Goal: Navigation & Orientation: Find specific page/section

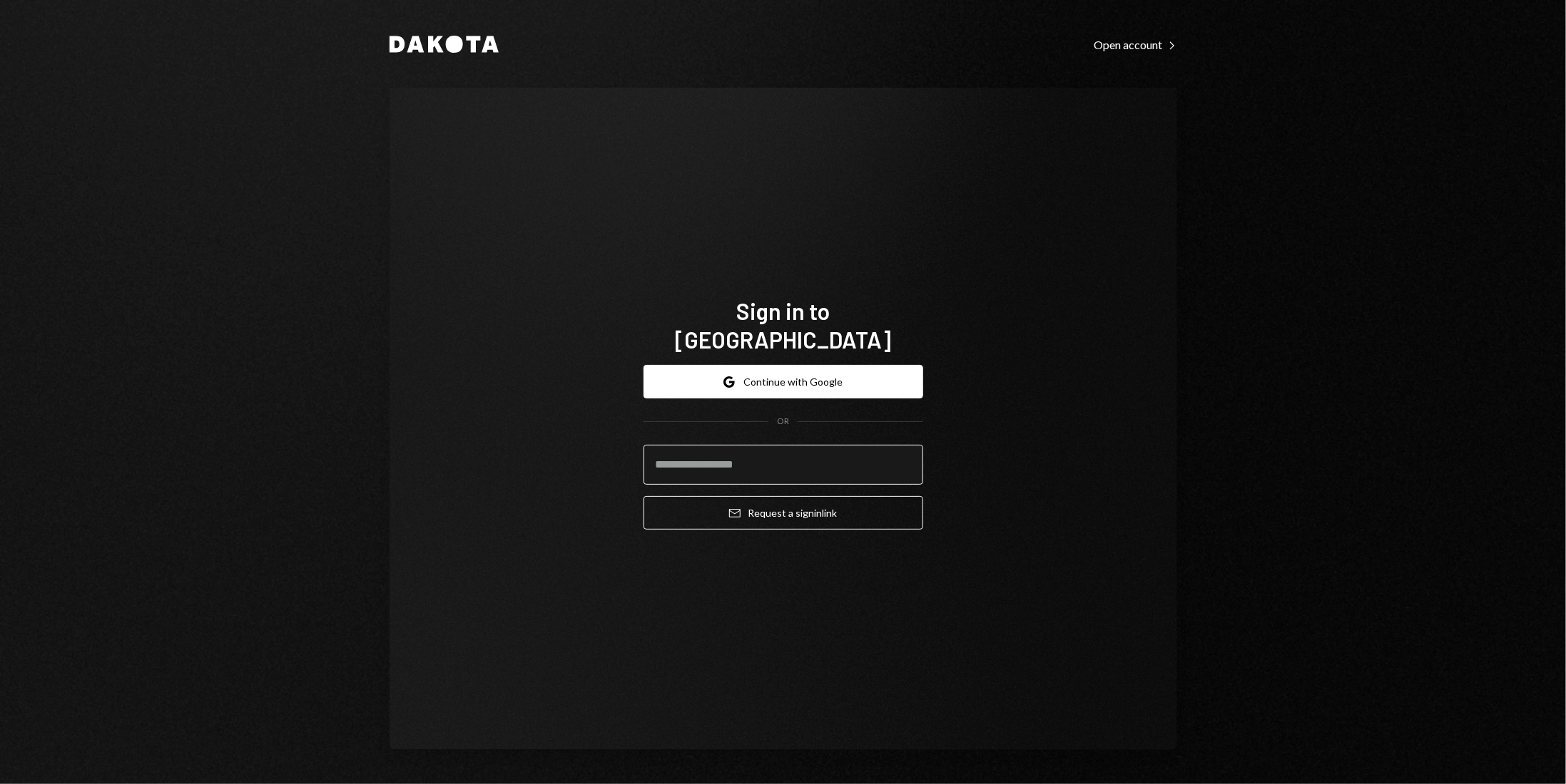
click at [784, 445] on input "email" at bounding box center [783, 465] width 280 height 40
type input "**********"
click at [797, 372] on button "Google Continue with Google" at bounding box center [783, 382] width 280 height 34
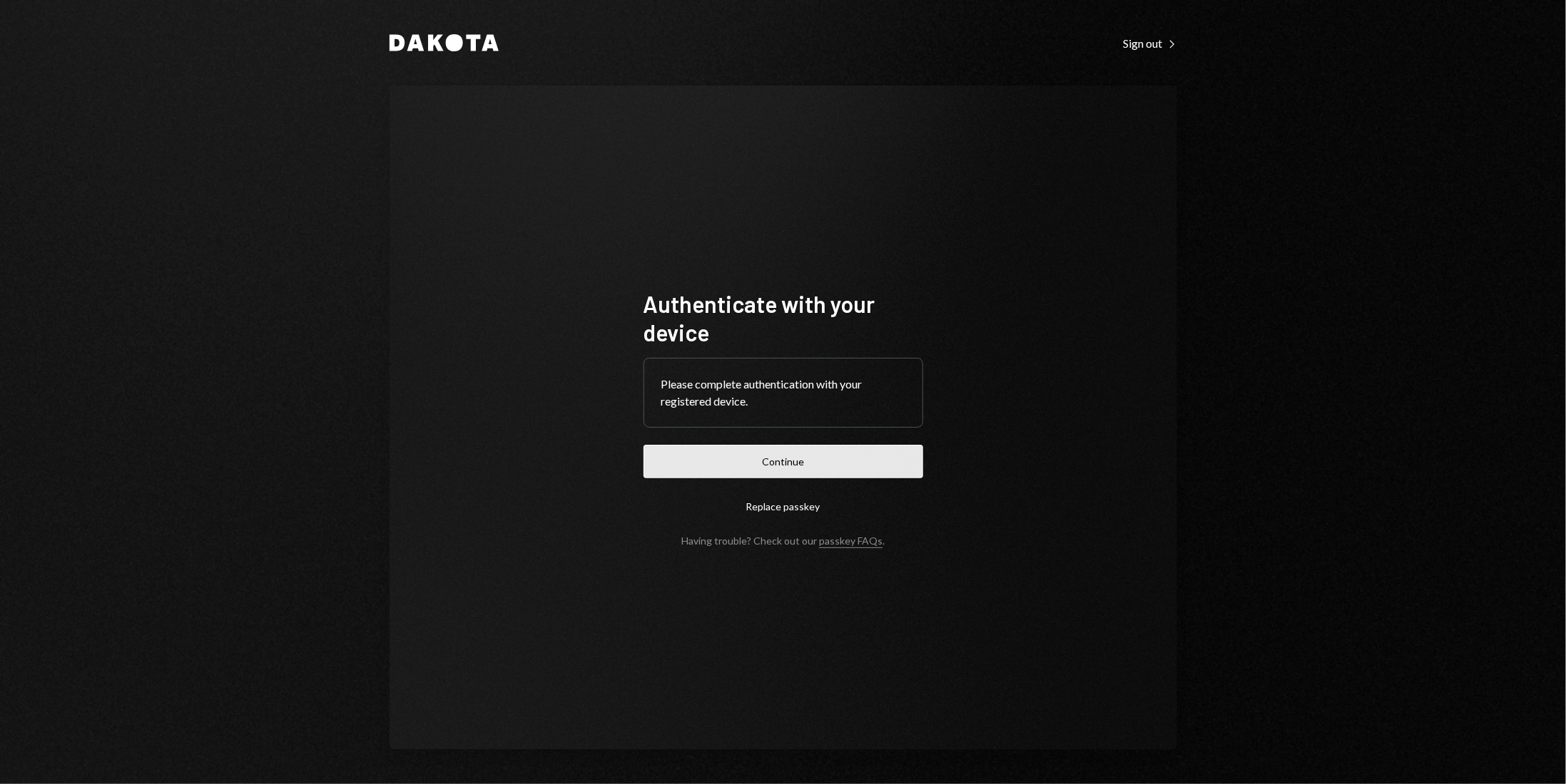
click at [837, 469] on button "Continue" at bounding box center [783, 462] width 280 height 34
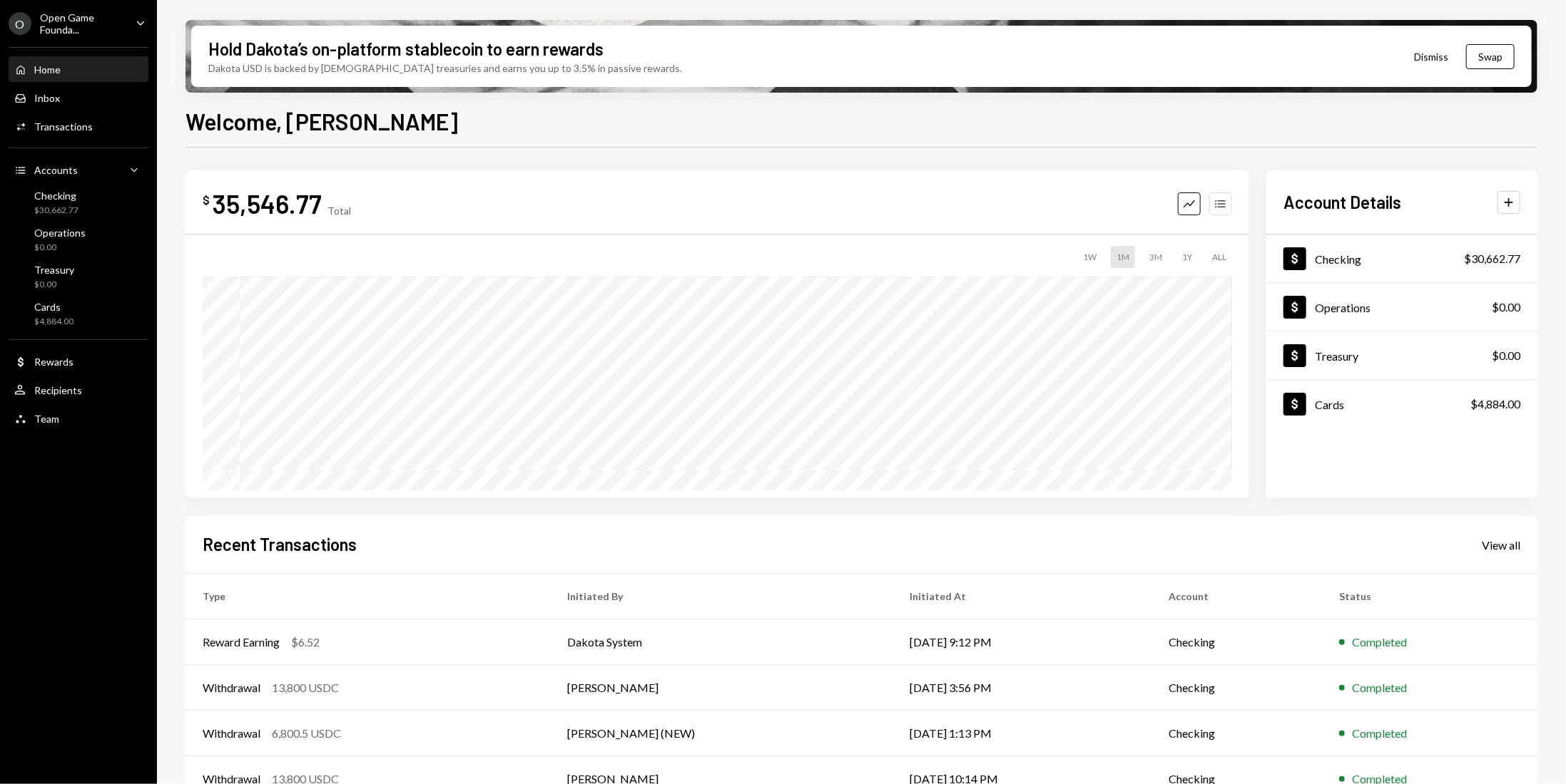
click at [1211, 201] on button "Accounts" at bounding box center [1220, 204] width 23 height 23
click at [1190, 200] on icon "Graph" at bounding box center [1188, 204] width 14 height 14
click at [239, 207] on div "35,546.77" at bounding box center [267, 204] width 109 height 32
drag, startPoint x: 1122, startPoint y: 261, endPoint x: 800, endPoint y: 568, distance: 444.9
click at [800, 568] on div "Recent Transactions View all Type Initiated By Initiated At Account Status Rewa…" at bounding box center [861, 682] width 1352 height 332
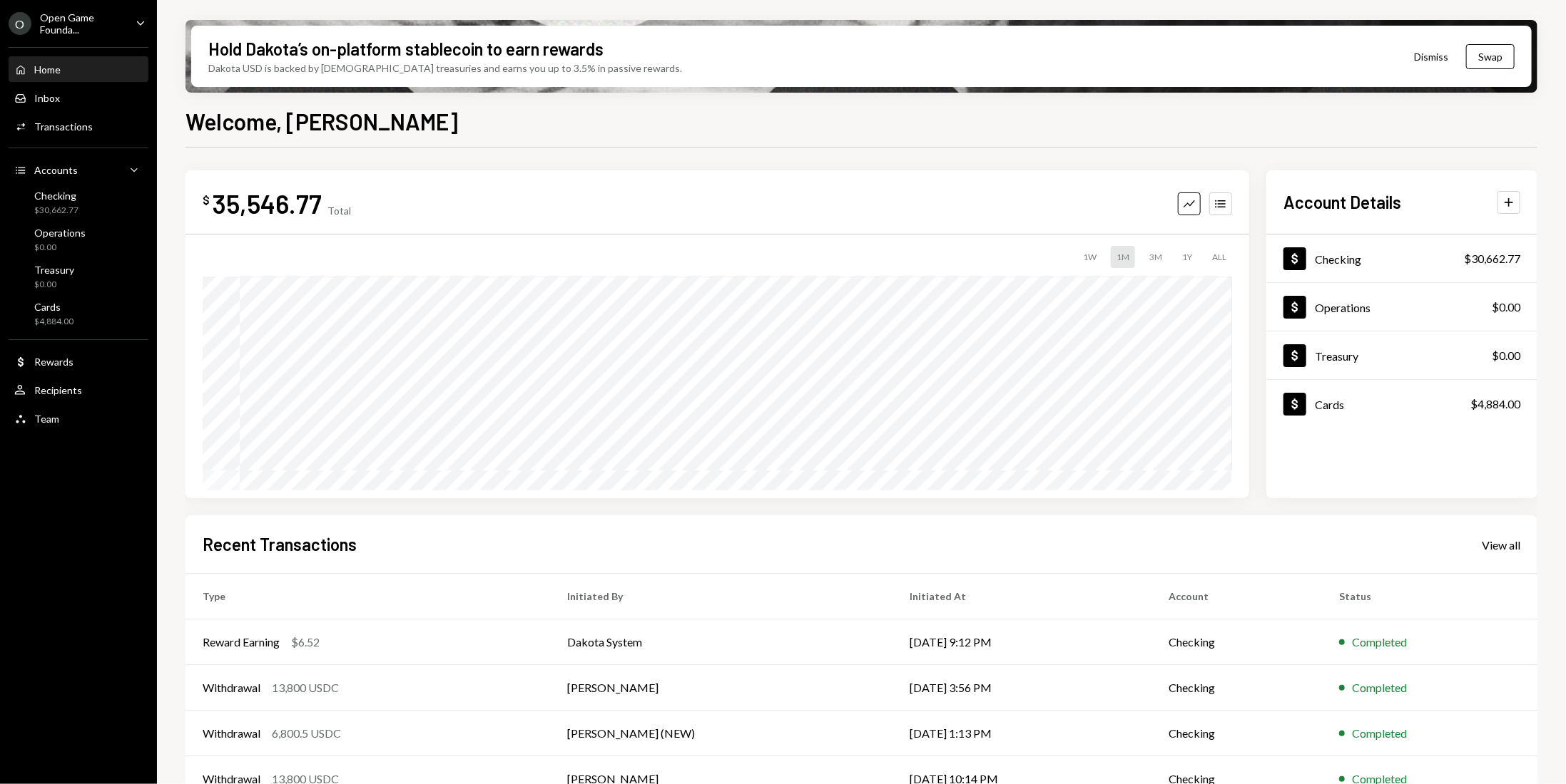
click at [648, 213] on div "$ 35,546.77 Total Graph Accounts" at bounding box center [718, 204] width 1030 height 32
click at [885, 517] on div "Recent Transactions View all Type Initiated By Initiated At Account Status Rewa…" at bounding box center [861, 682] width 1352 height 332
drag, startPoint x: 500, startPoint y: 251, endPoint x: 239, endPoint y: 247, distance: 261.0
click at [500, 253] on div "1W 1M 3M 1Y ALL" at bounding box center [718, 257] width 1030 height 23
